Goal: Information Seeking & Learning: Learn about a topic

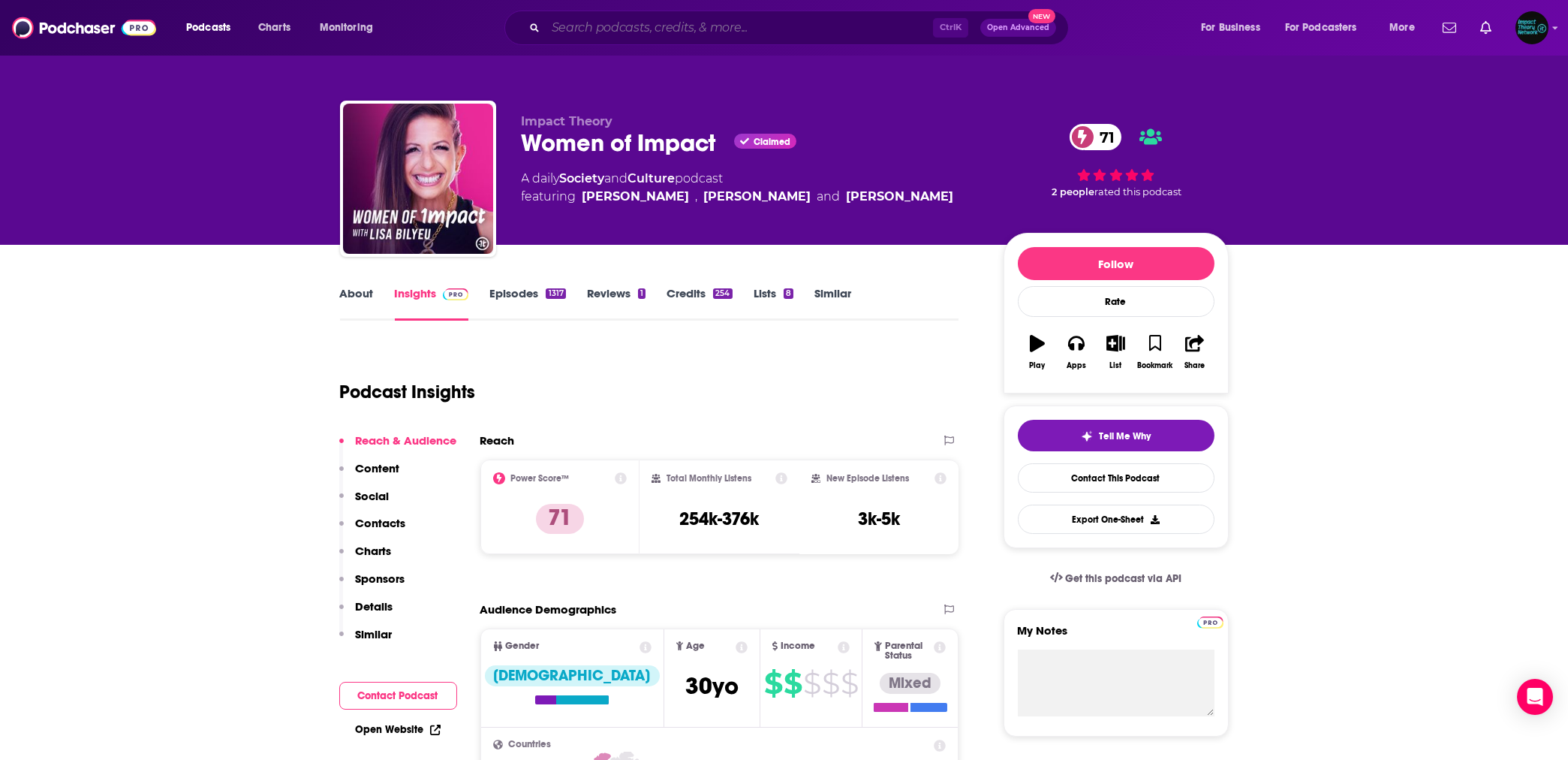
click at [604, 27] on input "Search podcasts, credits, & more..." at bounding box center [738, 28] width 387 height 24
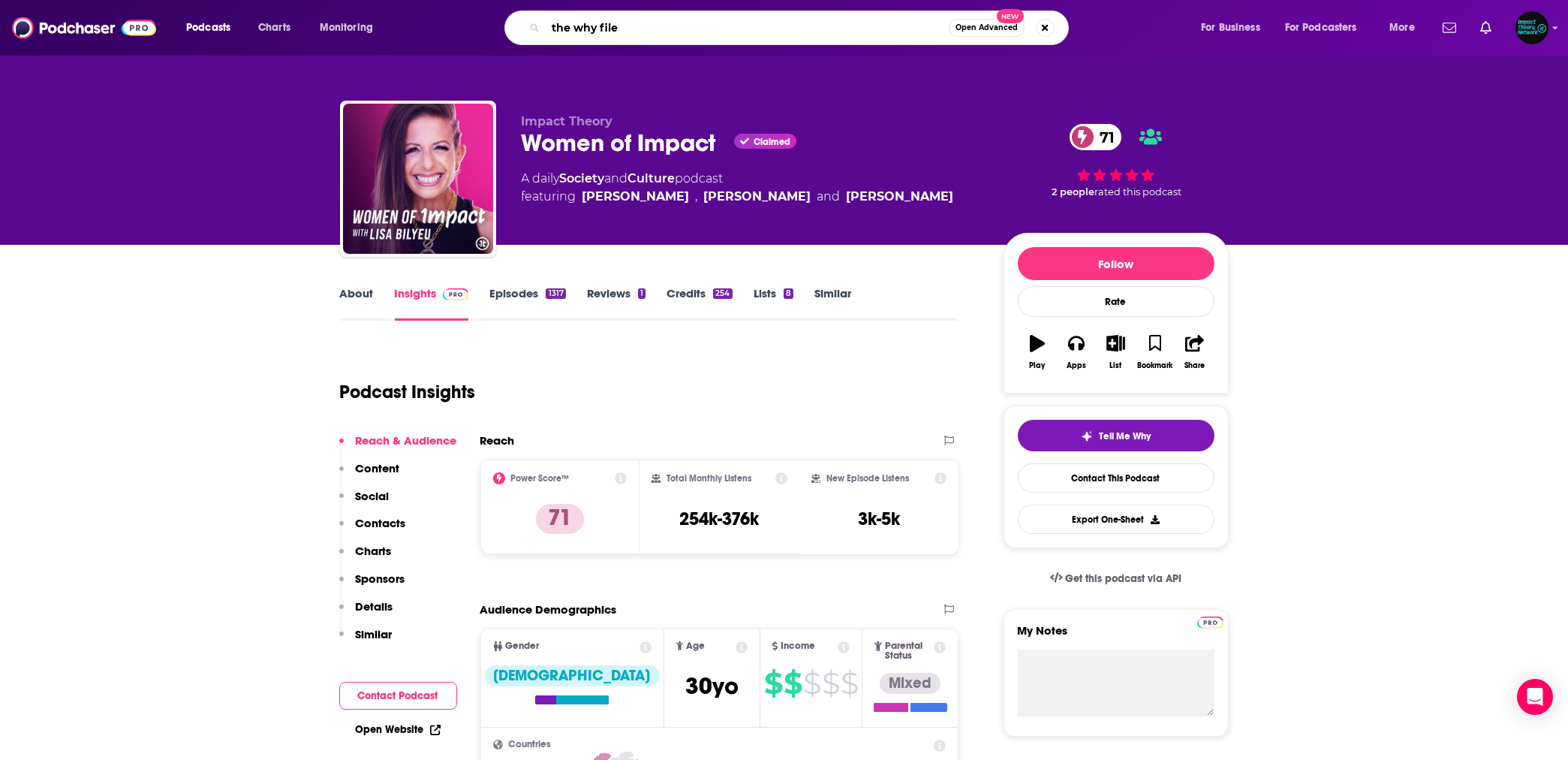
type input "the why files"
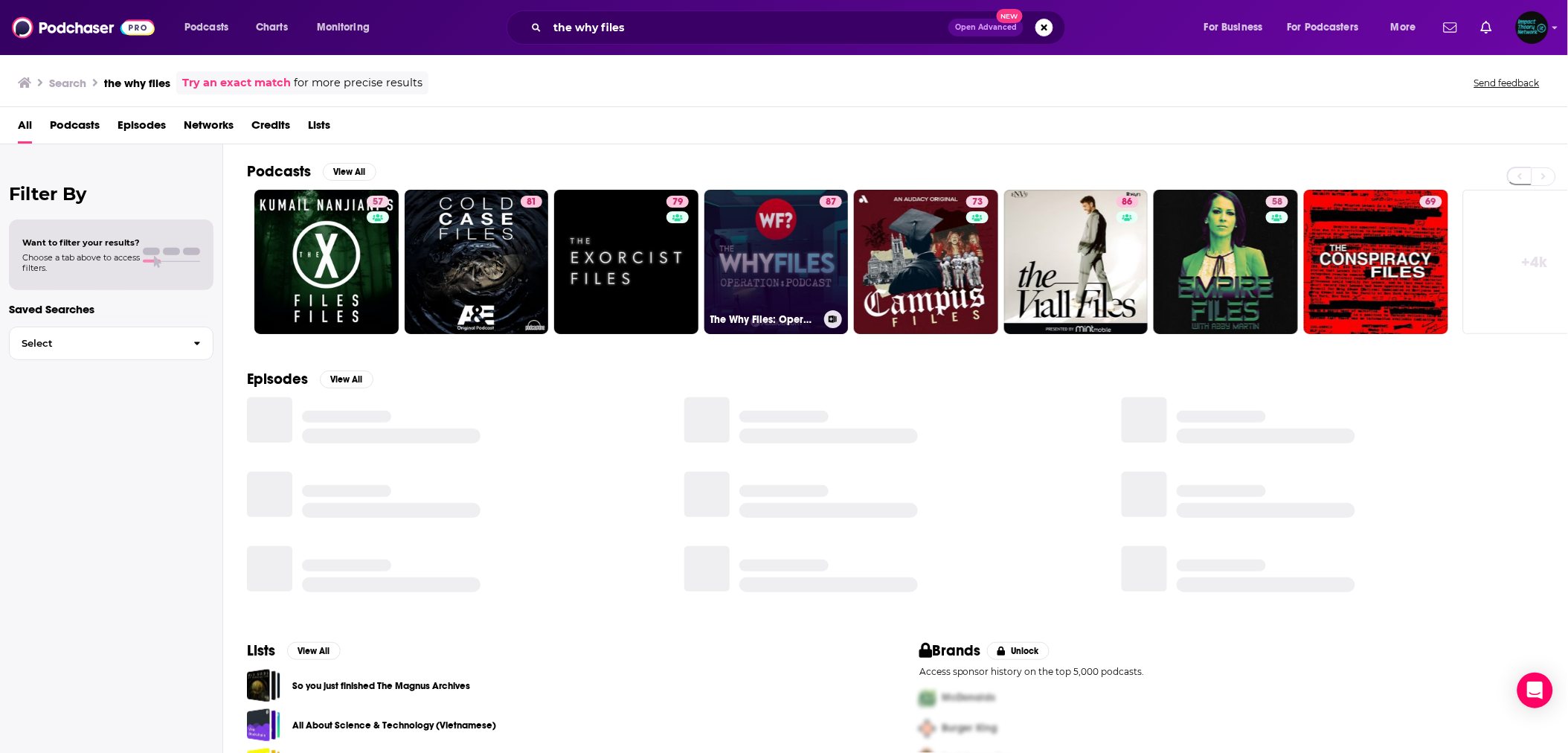
click at [789, 242] on link "87 The Why Files: Operation Podcast" at bounding box center [776, 261] width 144 height 144
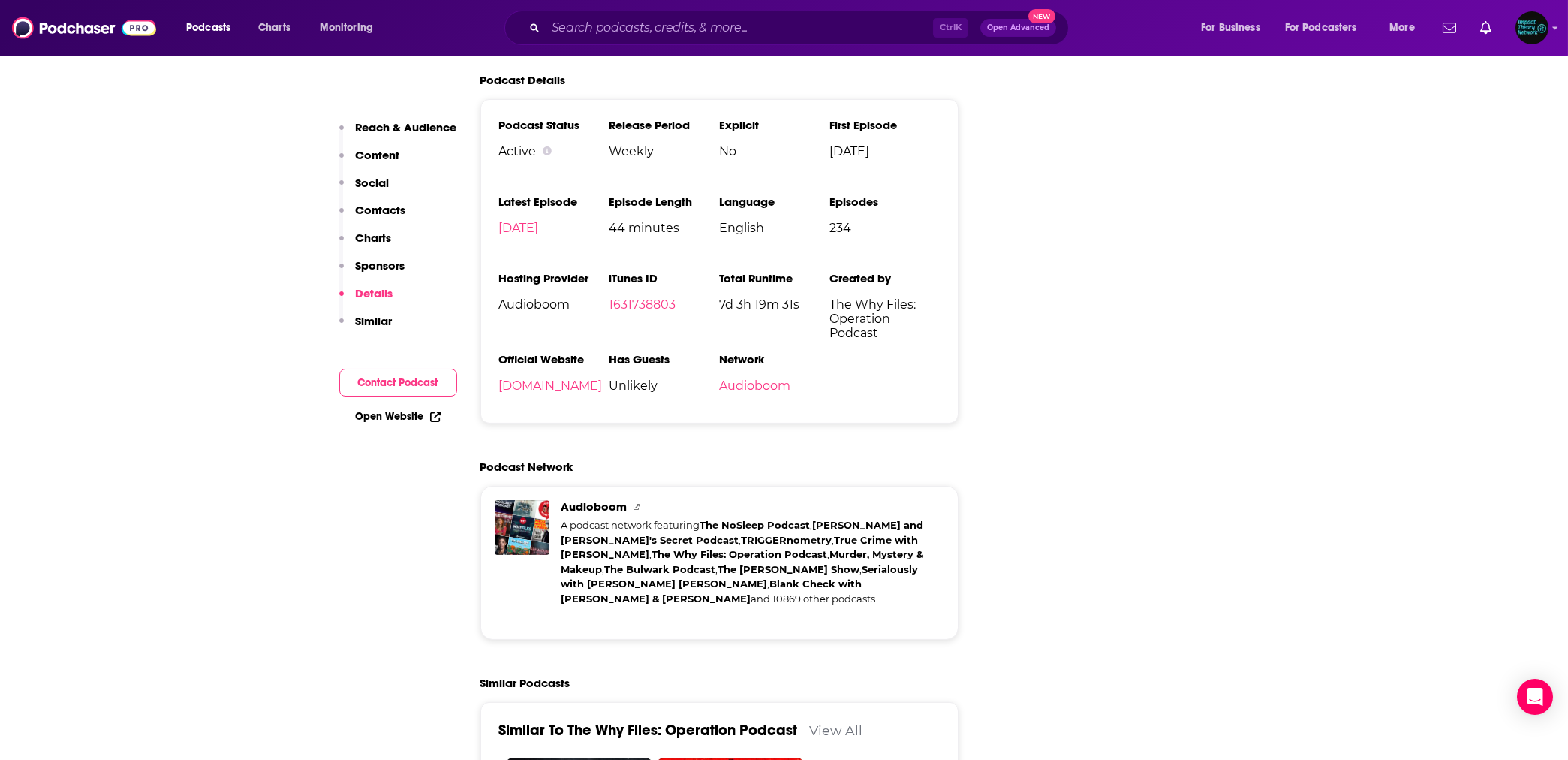
scroll to position [2273, 0]
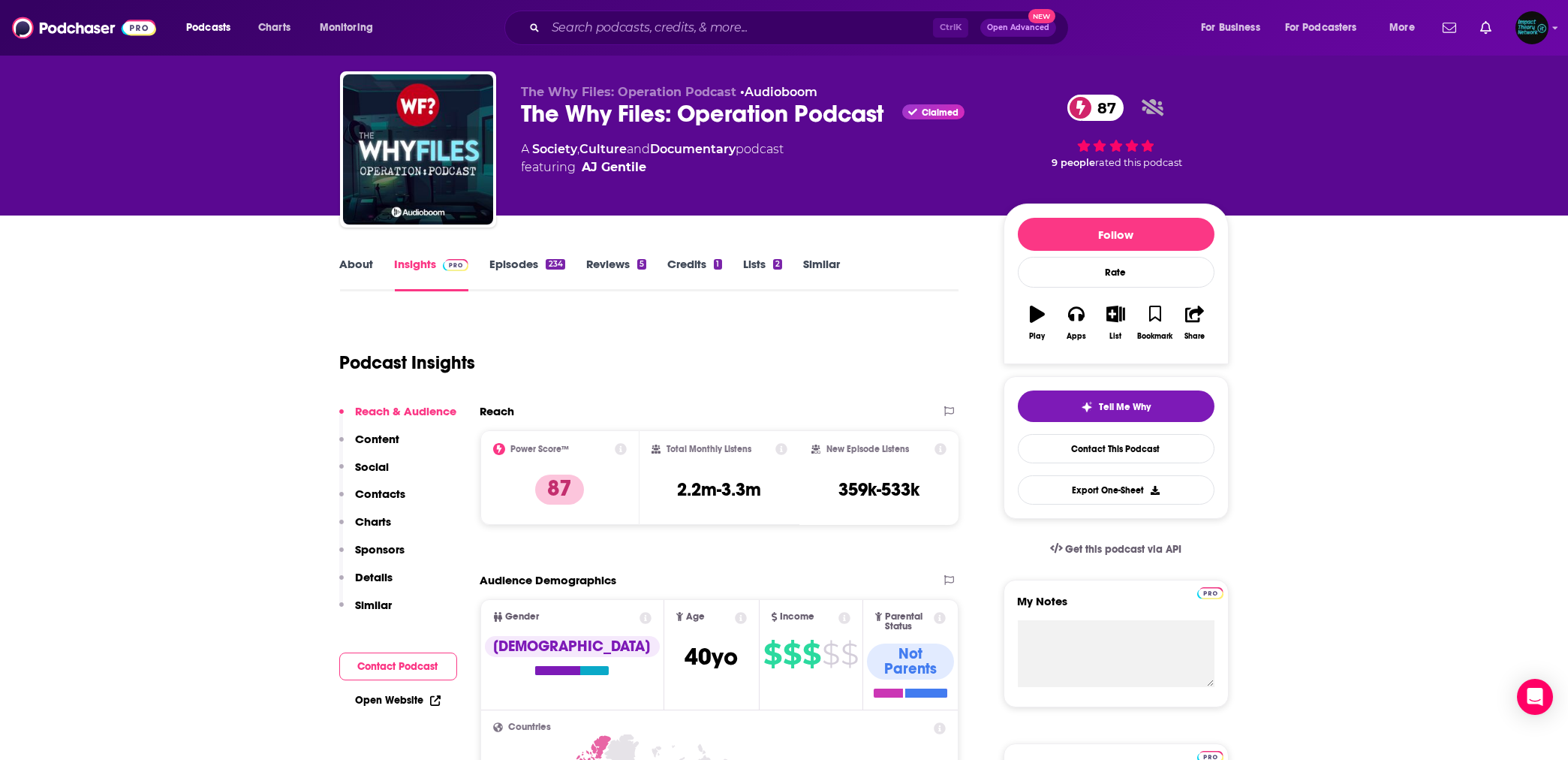
scroll to position [0, 0]
